Goal: Information Seeking & Learning: Learn about a topic

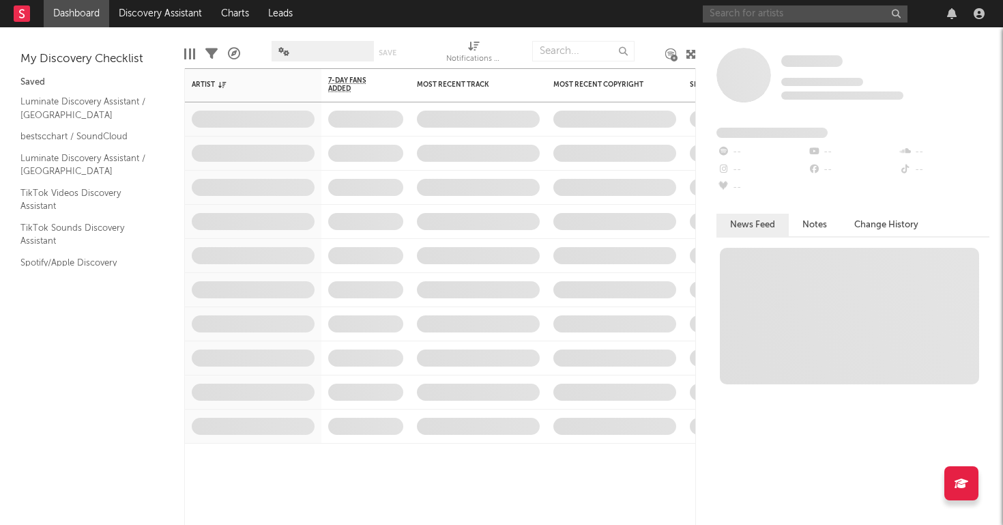
click at [768, 14] on input "text" at bounding box center [805, 13] width 205 height 17
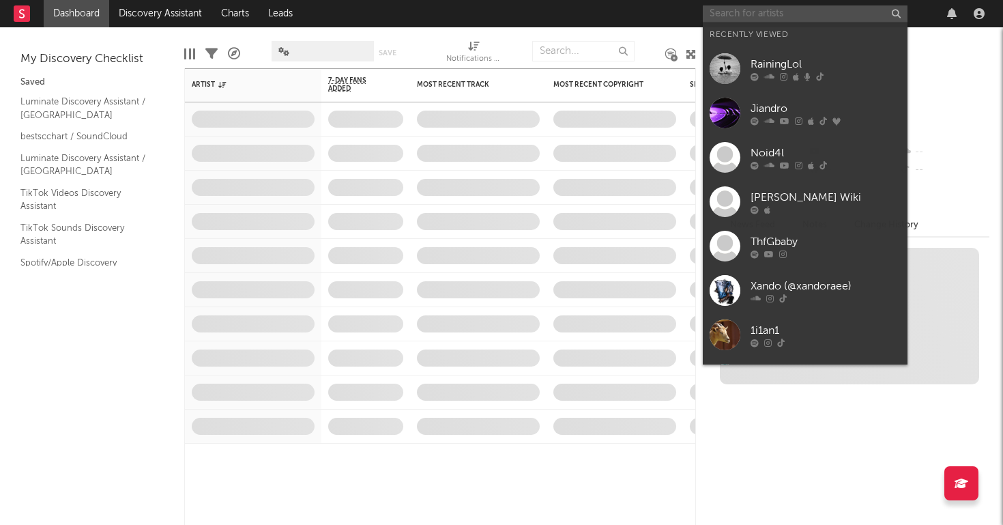
paste input "[URL][DOMAIN_NAME]"
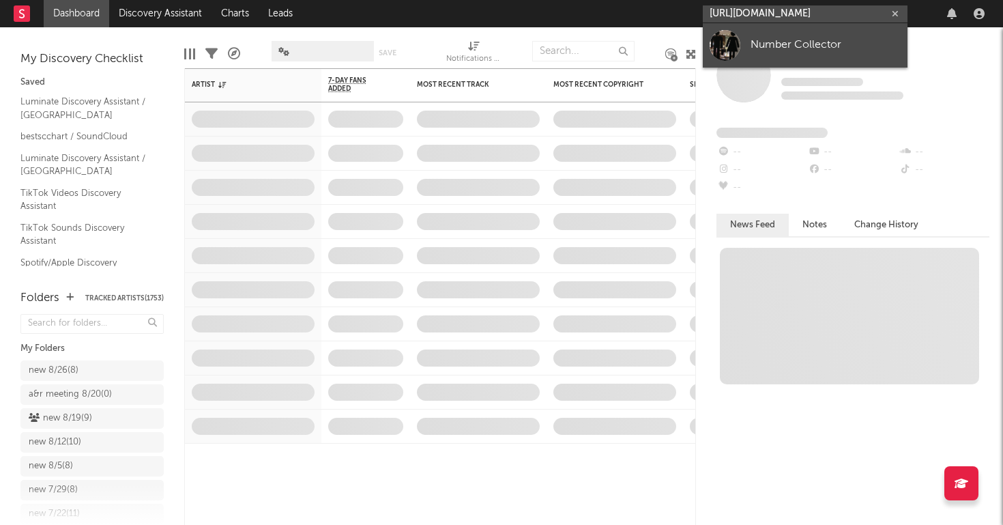
type input "[URL][DOMAIN_NAME]"
click at [719, 50] on div at bounding box center [725, 45] width 31 height 31
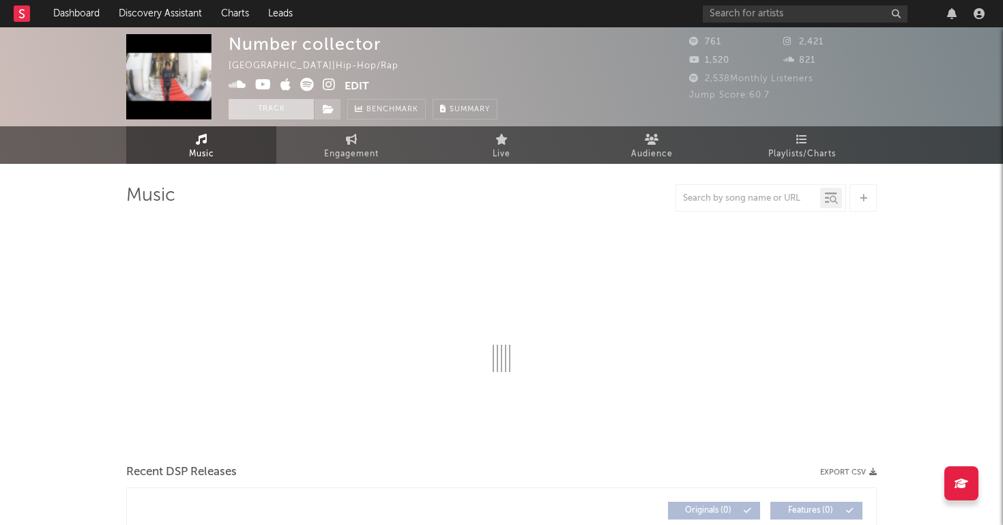
click at [280, 100] on button "Track" at bounding box center [271, 109] width 85 height 20
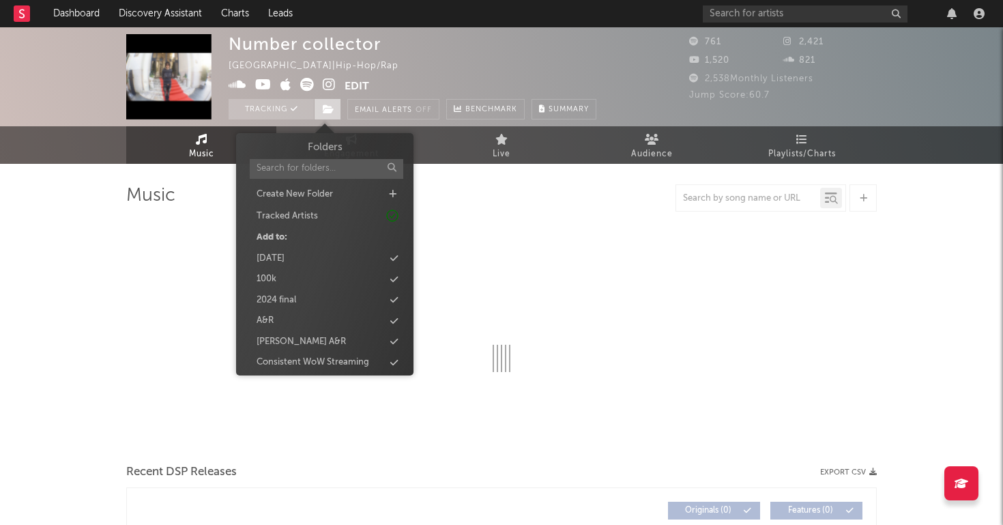
click at [327, 100] on span at bounding box center [327, 109] width 27 height 20
select select "1w"
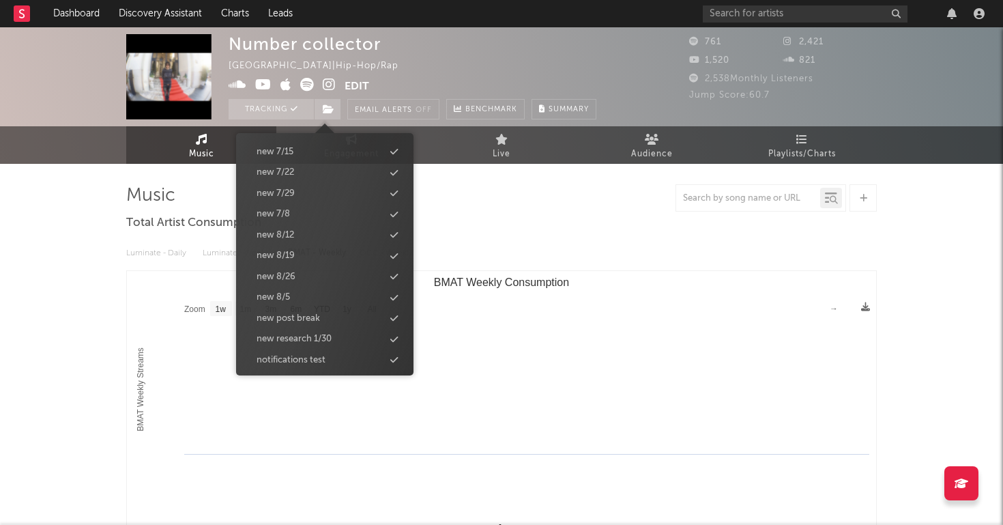
scroll to position [1313, 0]
click at [294, 271] on div "new 8/26" at bounding box center [276, 278] width 39 height 14
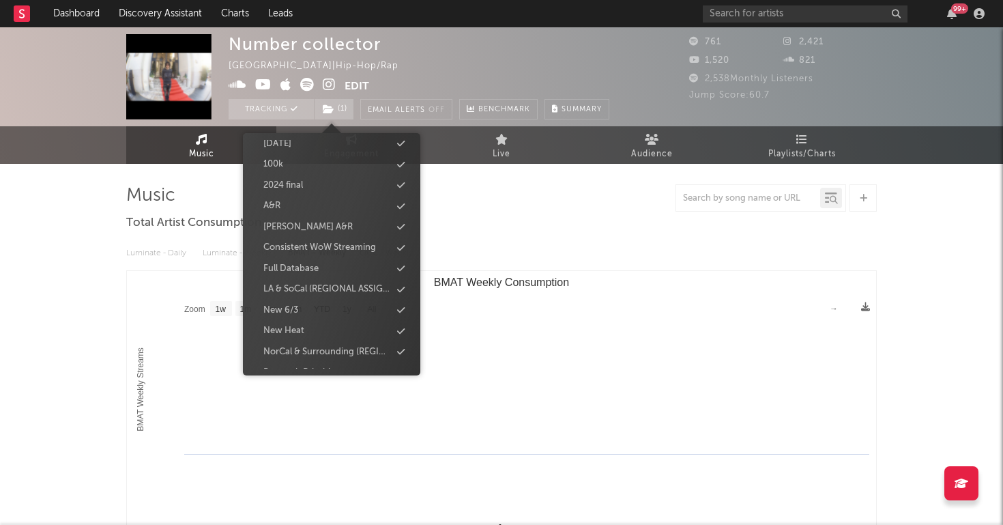
scroll to position [158, 0]
click at [294, 261] on div "Full Database" at bounding box center [290, 268] width 55 height 14
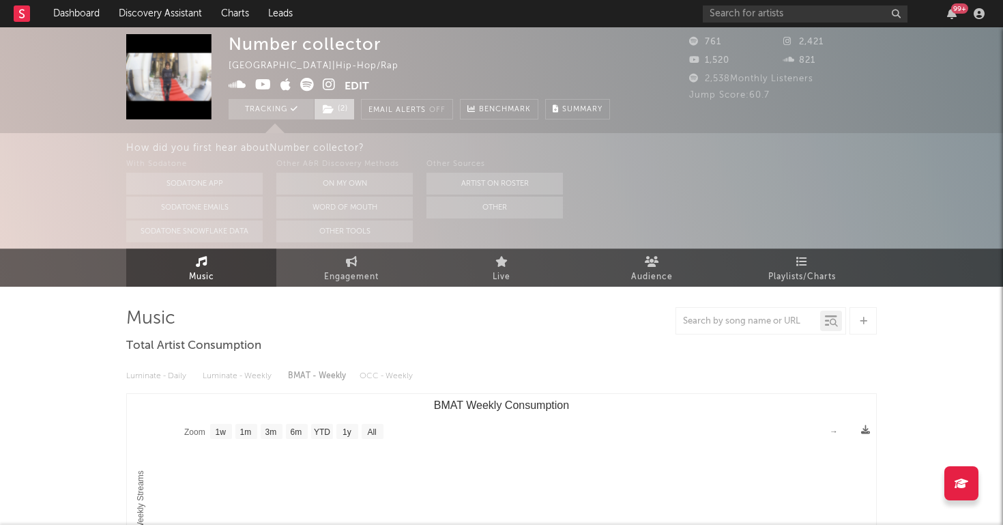
scroll to position [0, 0]
click at [340, 101] on span "( 2 )" at bounding box center [334, 109] width 41 height 20
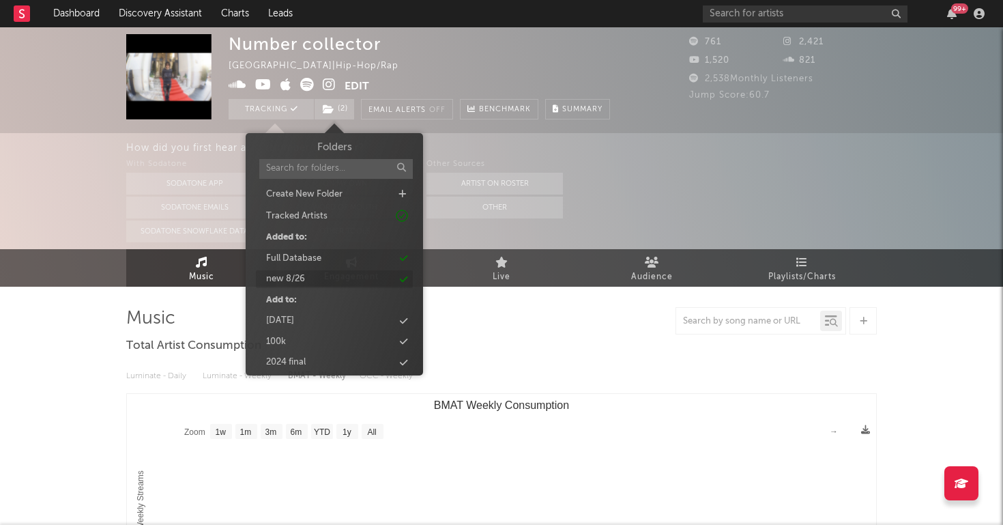
click at [300, 275] on div "new 8/26" at bounding box center [285, 279] width 39 height 14
click at [104, 286] on div "Music Engagement Live Audience Playlists/Charts" at bounding box center [501, 268] width 1003 height 38
